Goal: Information Seeking & Learning: Learn about a topic

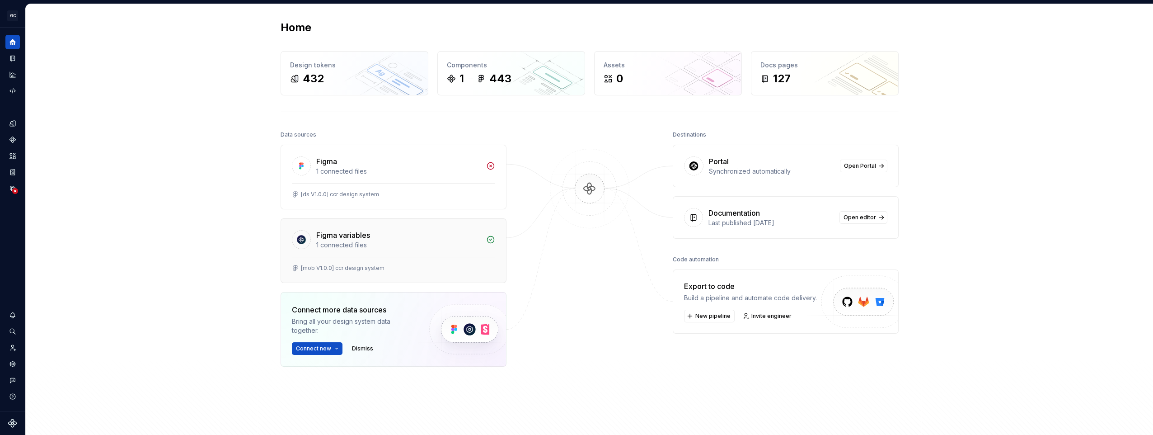
click at [417, 257] on div at bounding box center [393, 257] width 203 height 0
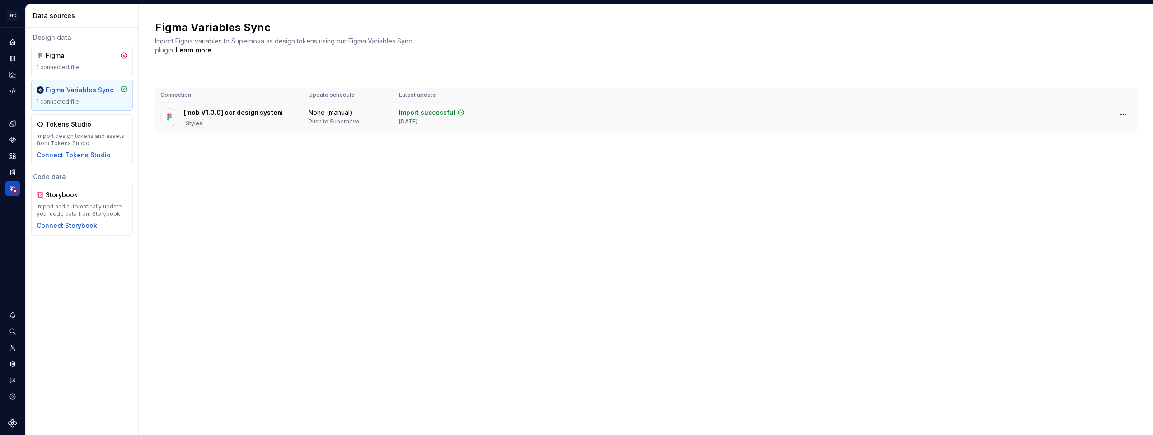
click at [256, 113] on div "[mob V1.0.0] ccr design system" at bounding box center [233, 112] width 99 height 9
click at [190, 122] on div "Styles" at bounding box center [194, 123] width 20 height 9
click at [328, 116] on div "None (manual)" at bounding box center [331, 112] width 44 height 9
click at [438, 113] on div "Import successful" at bounding box center [427, 112] width 56 height 9
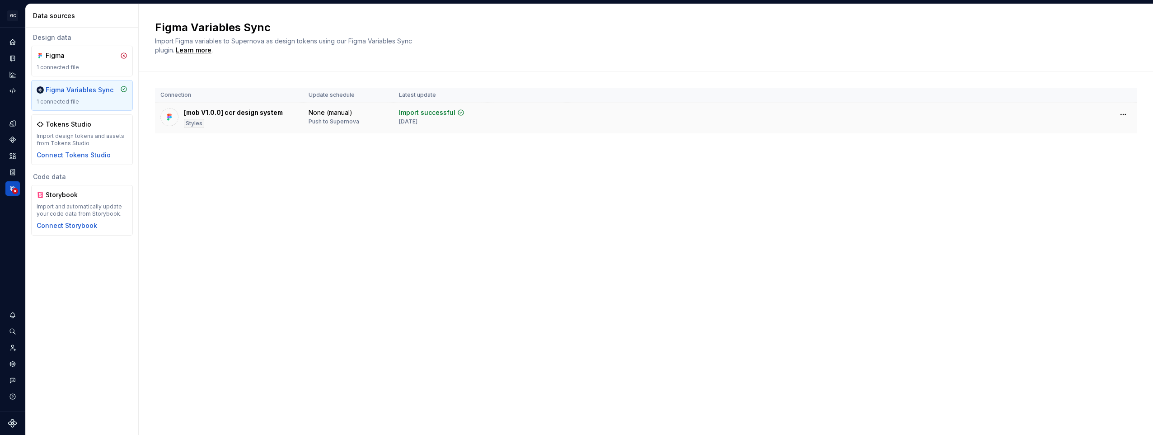
drag, startPoint x: 438, startPoint y: 113, endPoint x: 280, endPoint y: 115, distance: 157.7
click at [389, 119] on td "None (manual) Push to Supernova" at bounding box center [348, 118] width 90 height 31
click at [220, 110] on div "[mob V1.0.0] ccr design system" at bounding box center [233, 112] width 99 height 9
click at [170, 116] on img at bounding box center [169, 116] width 9 height 9
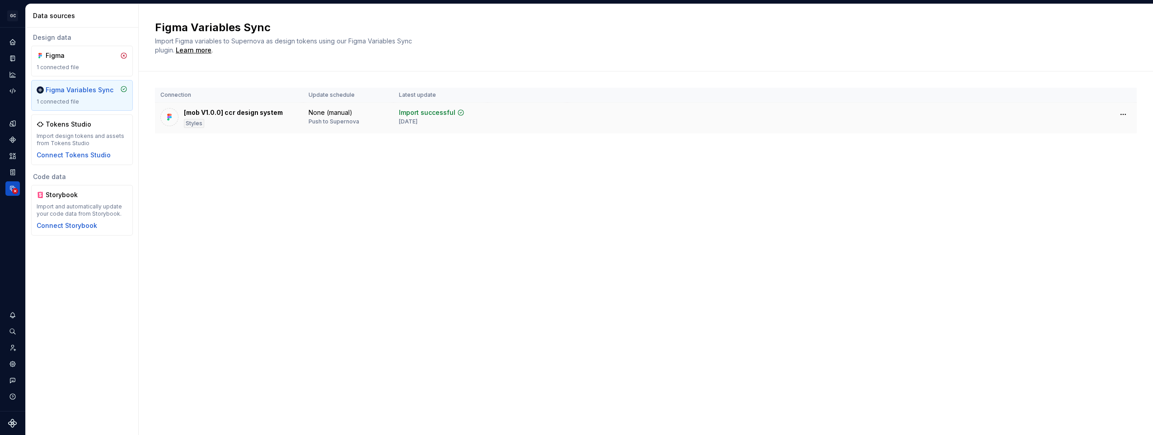
click at [225, 114] on div "[mob V1.0.0] ccr design system" at bounding box center [233, 112] width 99 height 9
drag, startPoint x: 194, startPoint y: 129, endPoint x: 176, endPoint y: 137, distance: 19.8
click at [194, 130] on td "[mob V1.0.0] ccr design system Styles" at bounding box center [229, 118] width 148 height 31
click at [83, 137] on div "Import design tokens and assets from Tokens Studio" at bounding box center [82, 139] width 91 height 14
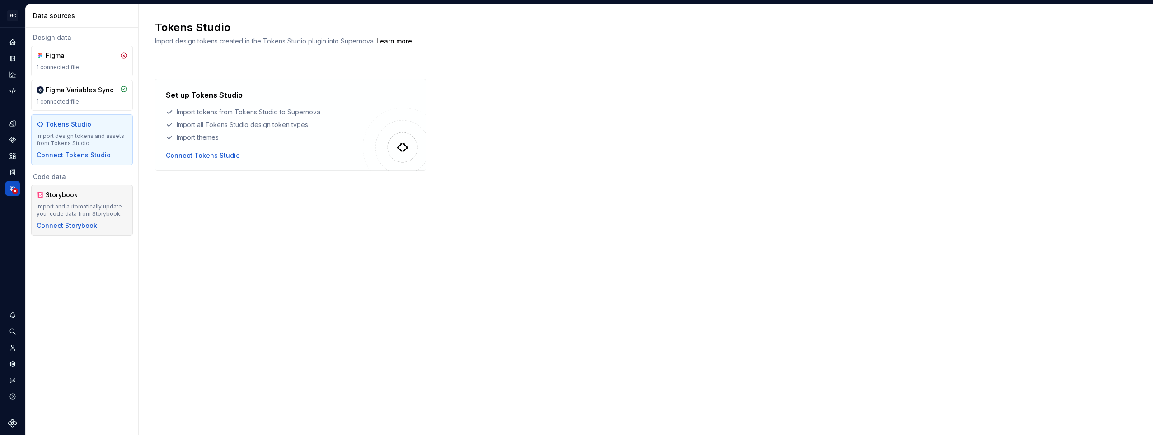
click at [108, 206] on div "Import and automatically update your code data from Storybook." at bounding box center [82, 210] width 91 height 14
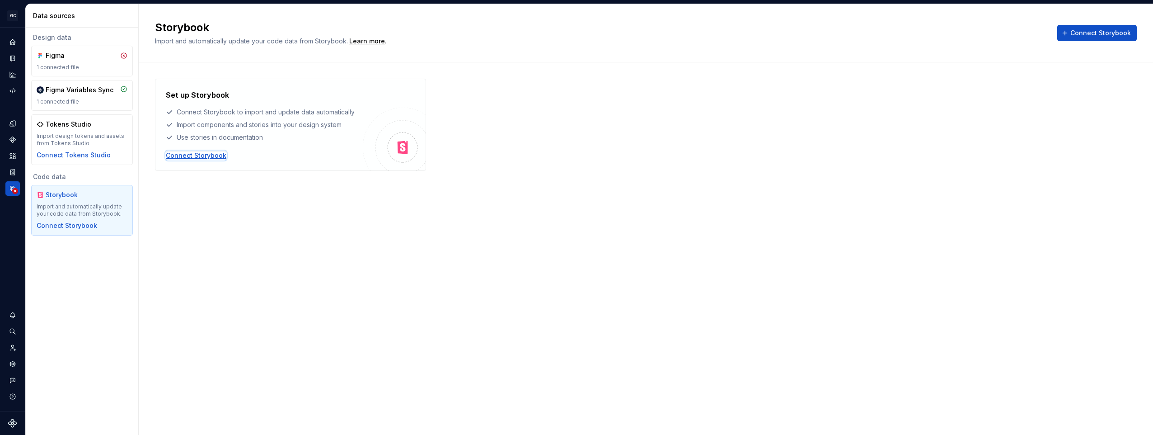
click at [212, 157] on div "Connect Storybook" at bounding box center [196, 155] width 61 height 9
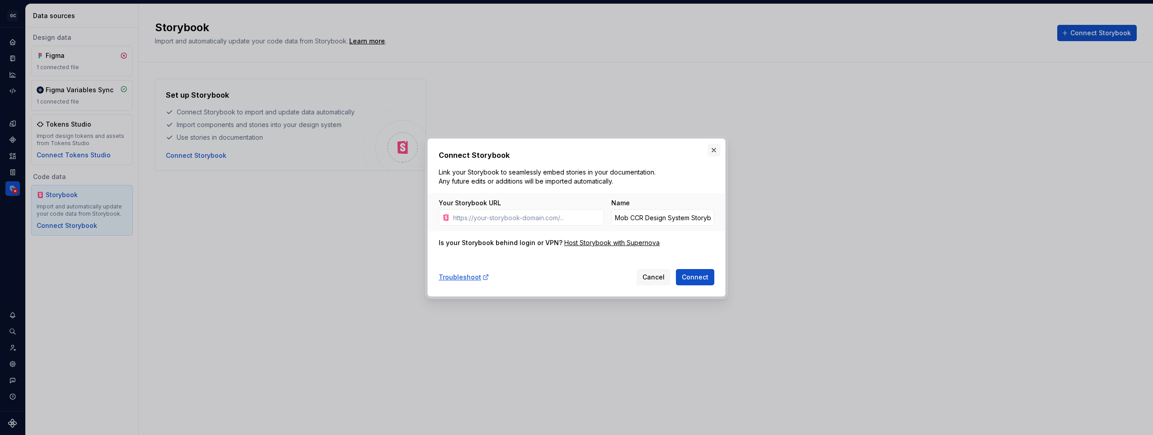
click at [709, 151] on button "button" at bounding box center [713, 150] width 13 height 13
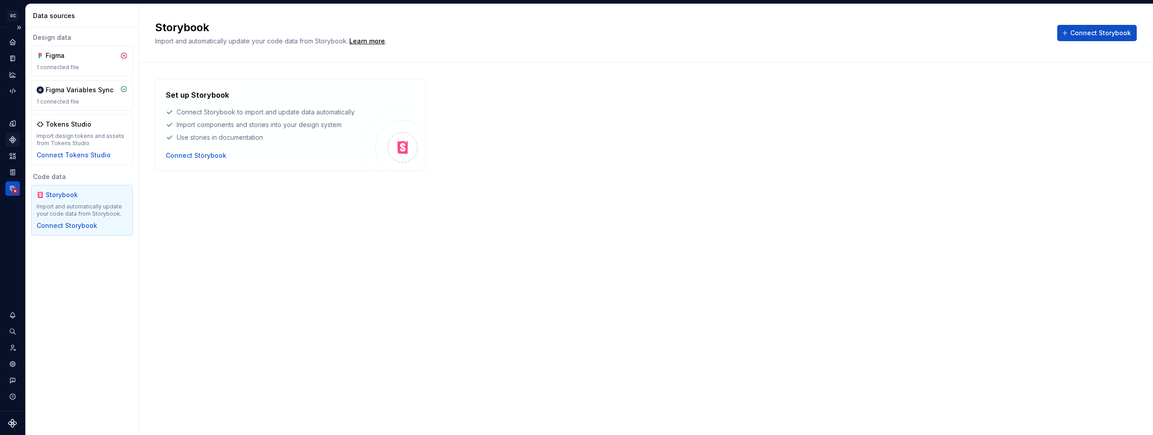
click at [14, 142] on icon "Components" at bounding box center [13, 140] width 8 height 8
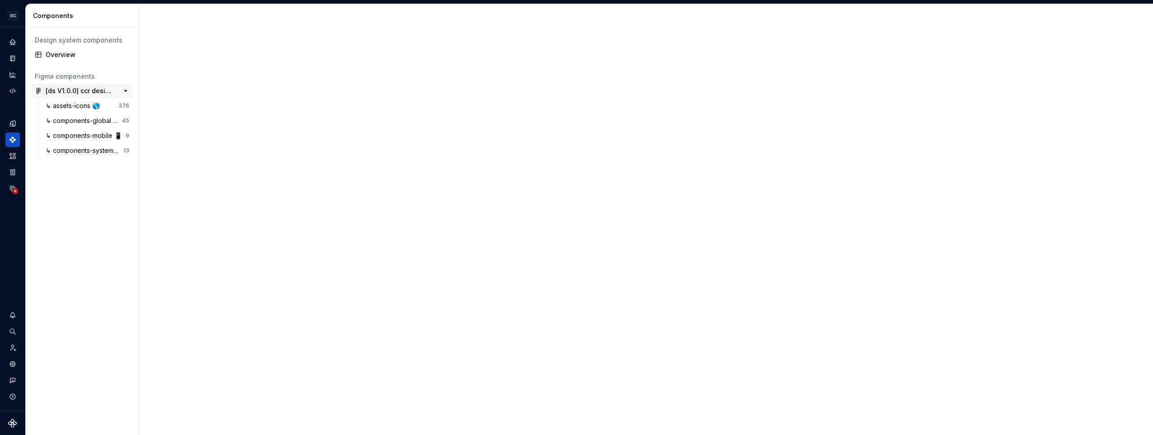
click at [89, 92] on div "[ds V1.0.0] ccr design system" at bounding box center [79, 90] width 67 height 9
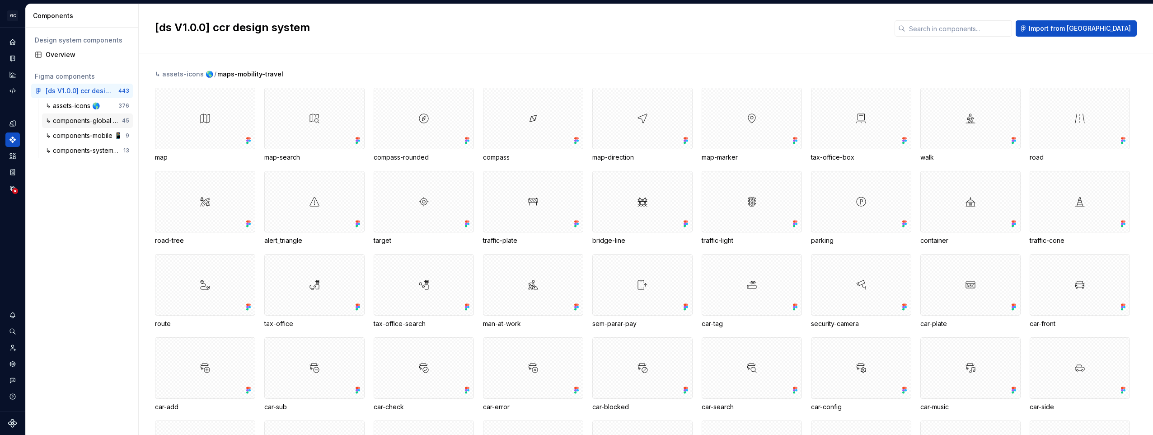
click at [79, 121] on div "↳ components-global 🌎" at bounding box center [84, 120] width 76 height 9
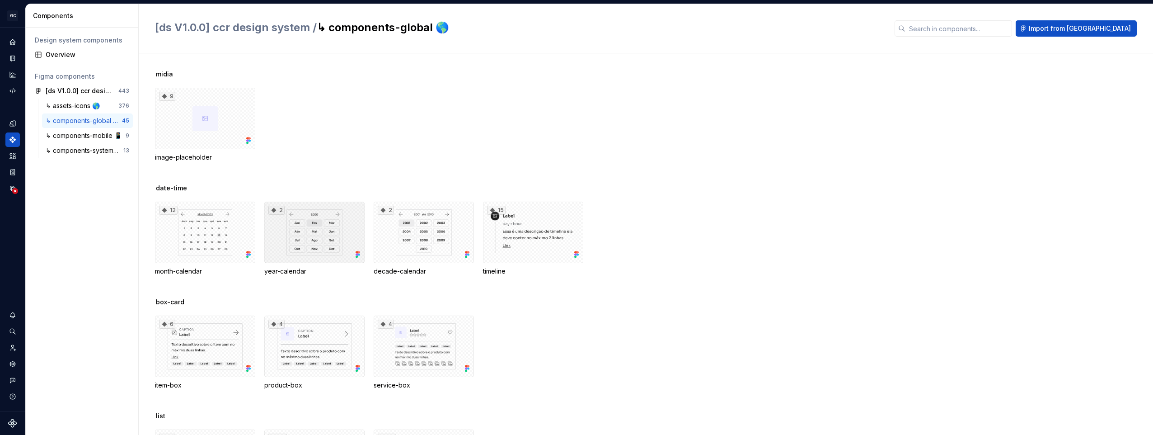
click at [317, 240] on div "2" at bounding box center [314, 231] width 100 height 61
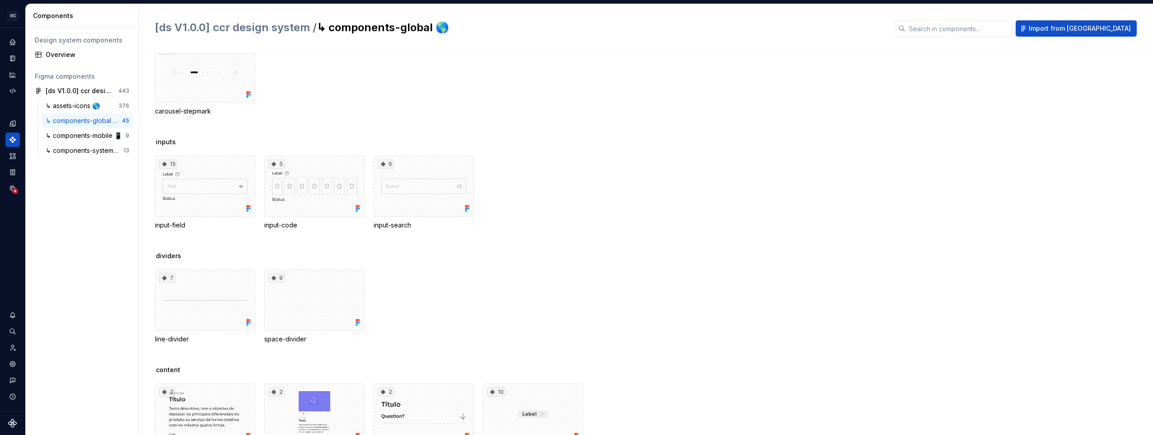
scroll to position [994, 0]
click at [294, 182] on div "5" at bounding box center [314, 185] width 100 height 61
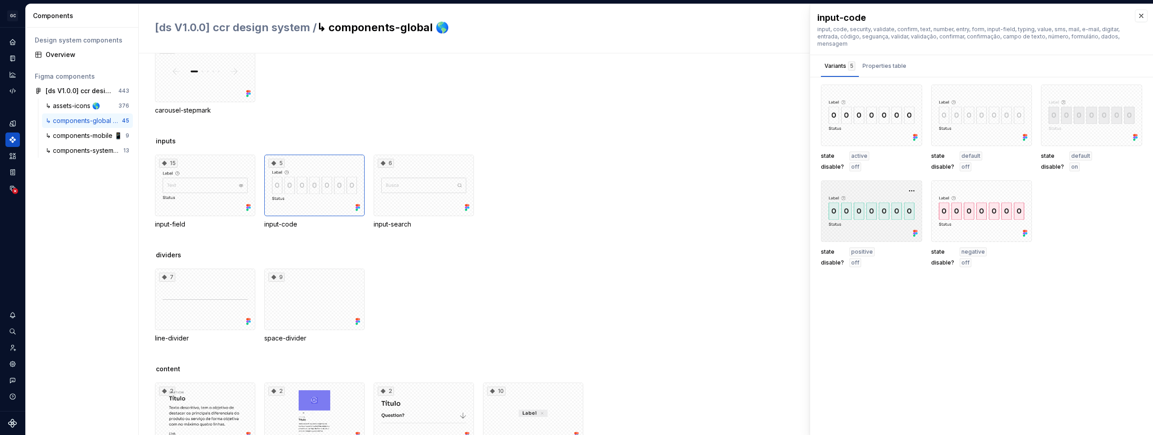
click at [868, 216] on div at bounding box center [871, 210] width 101 height 61
click at [860, 127] on div at bounding box center [871, 114] width 101 height 61
click at [951, 121] on div at bounding box center [981, 114] width 101 height 61
click at [892, 71] on div "Properties table" at bounding box center [884, 66] width 51 height 14
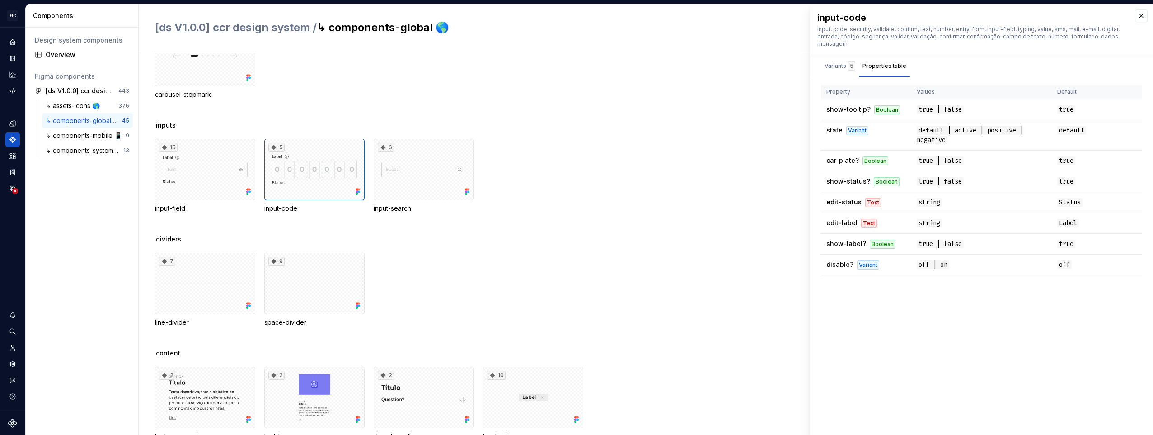
scroll to position [1037, 0]
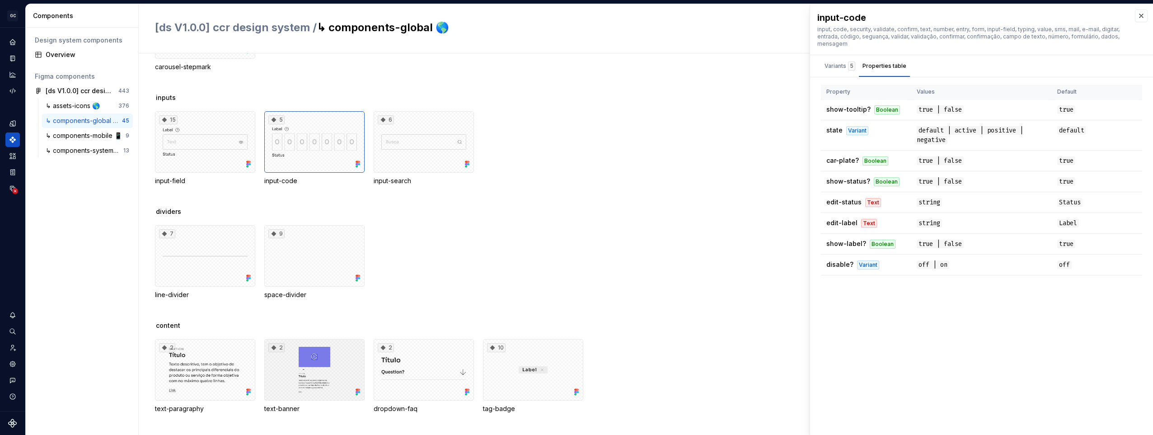
click at [328, 371] on div "2" at bounding box center [314, 369] width 100 height 61
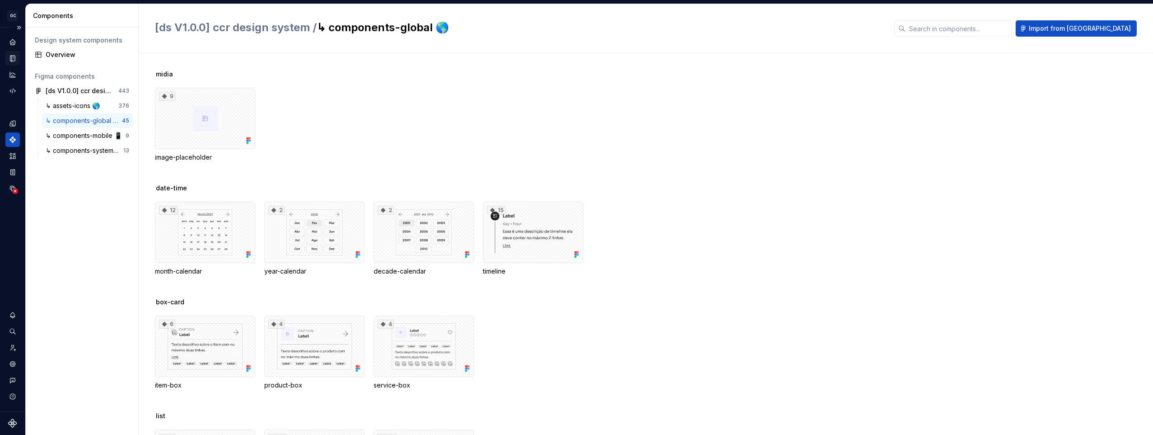
click at [16, 52] on div "Documentation" at bounding box center [12, 58] width 14 height 14
click at [14, 56] on icon "Documentation" at bounding box center [14, 58] width 4 height 5
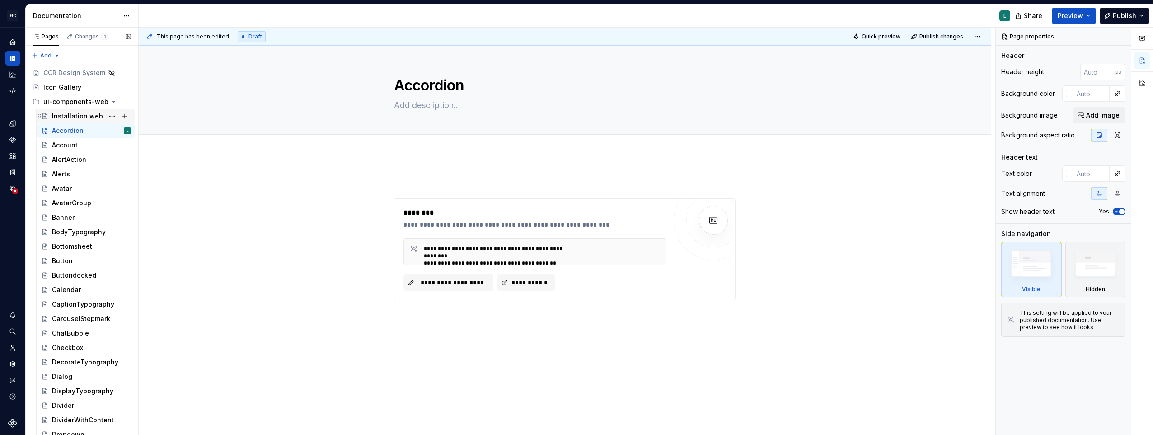
click at [76, 118] on div "Installation web" at bounding box center [77, 116] width 51 height 9
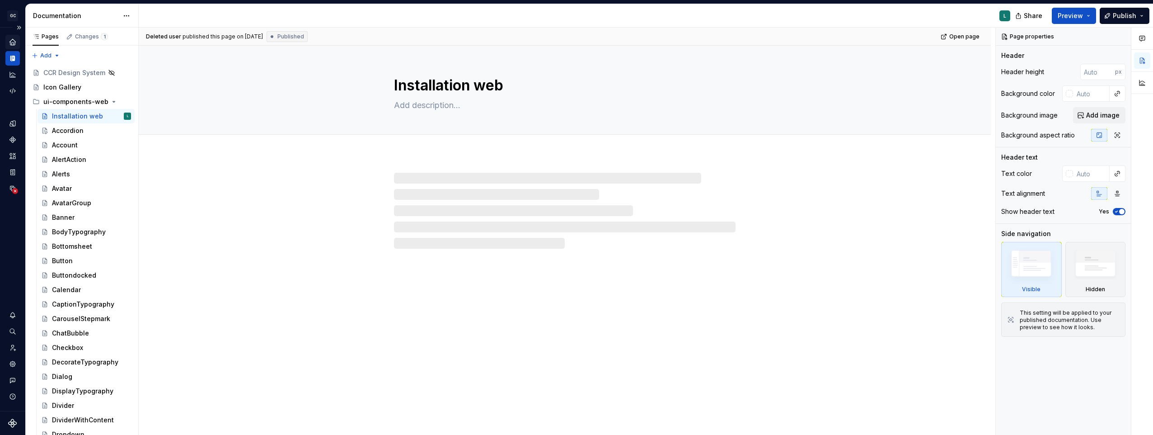
click at [12, 42] on icon "Home" at bounding box center [12, 42] width 6 height 6
type textarea "*"
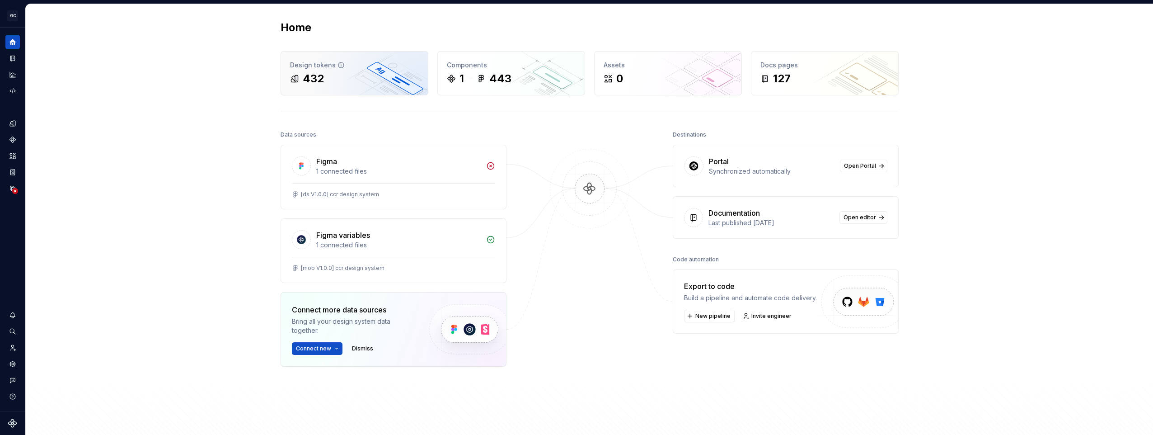
click at [347, 68] on div "Design tokens" at bounding box center [354, 65] width 129 height 9
